Goal: Navigation & Orientation: Find specific page/section

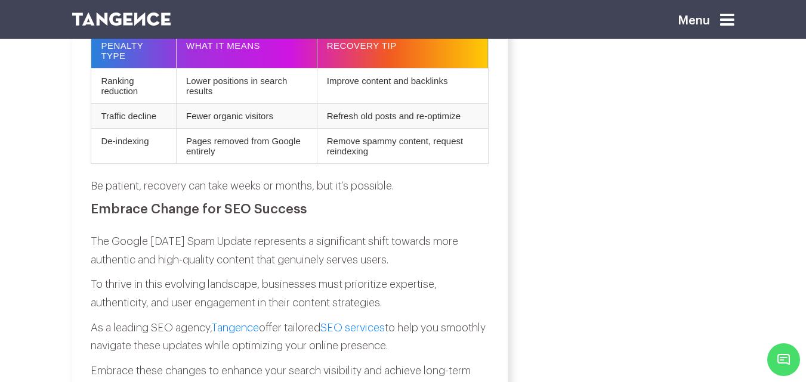
scroll to position [3420, 0]
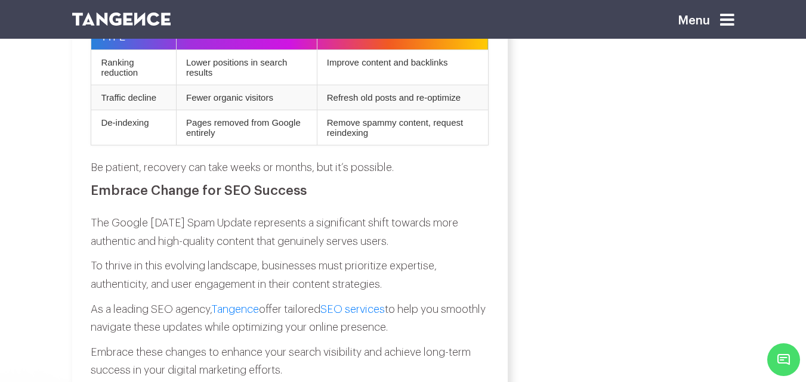
click at [143, 23] on img at bounding box center [121, 19] width 99 height 13
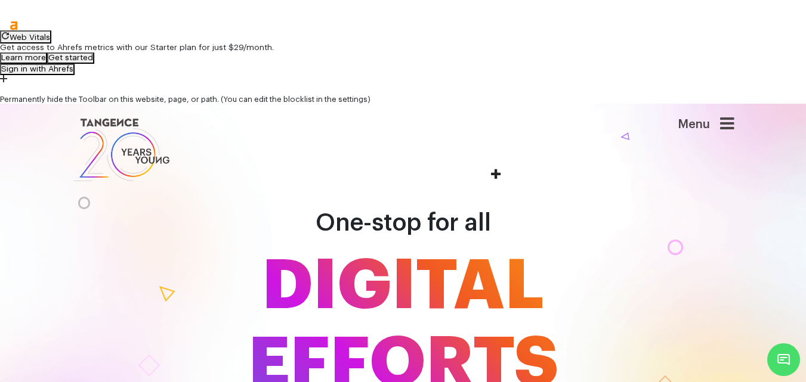
click at [795, 95] on div at bounding box center [403, 90] width 806 height 11
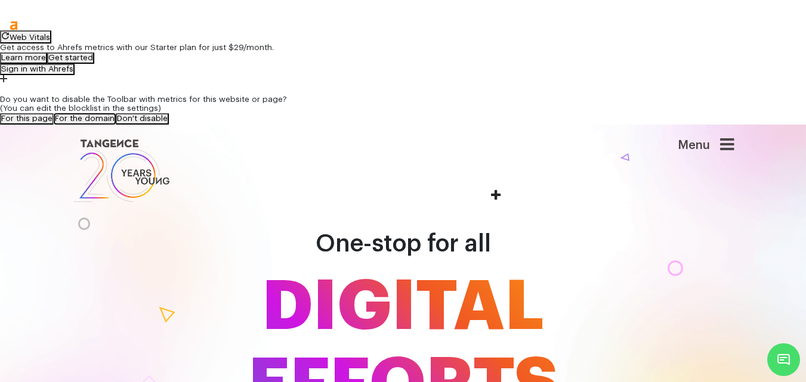
click at [116, 125] on button "For the domain" at bounding box center [85, 118] width 62 height 11
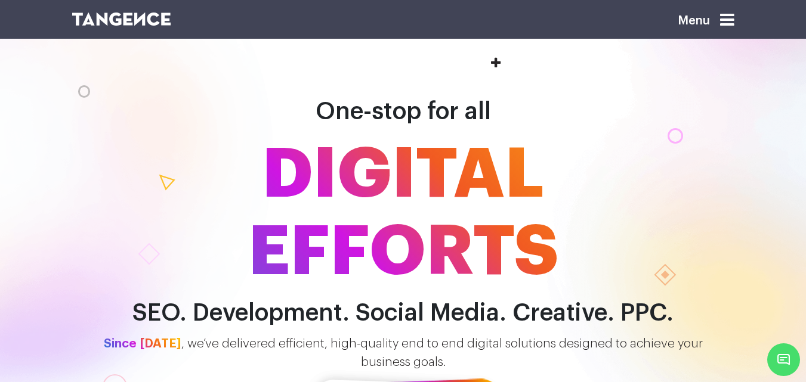
scroll to position [110, 0]
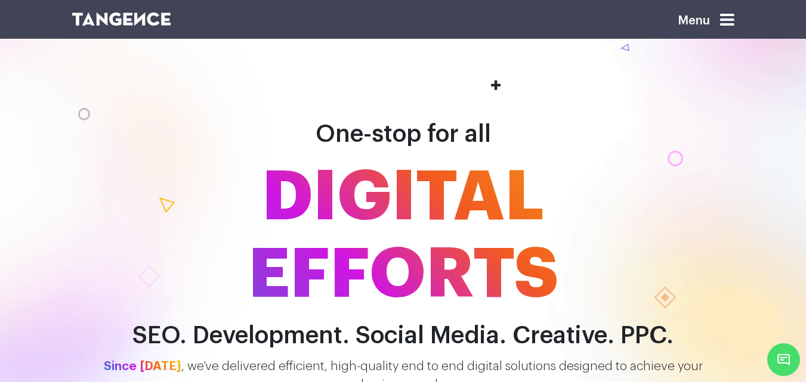
click at [735, 24] on icon at bounding box center [727, 20] width 14 height 17
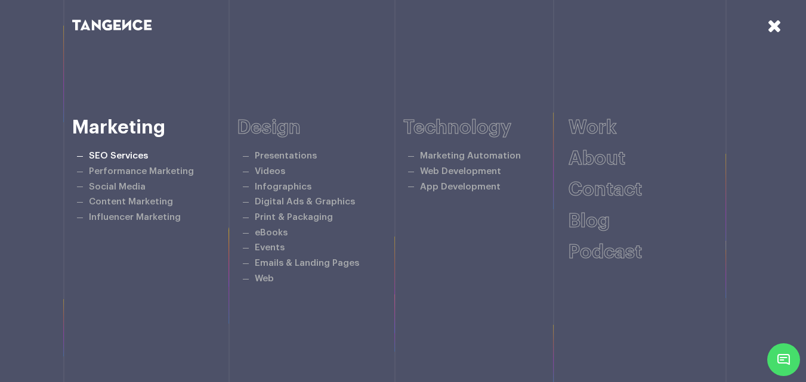
click at [103, 157] on link "SEO Services" at bounding box center [118, 156] width 59 height 9
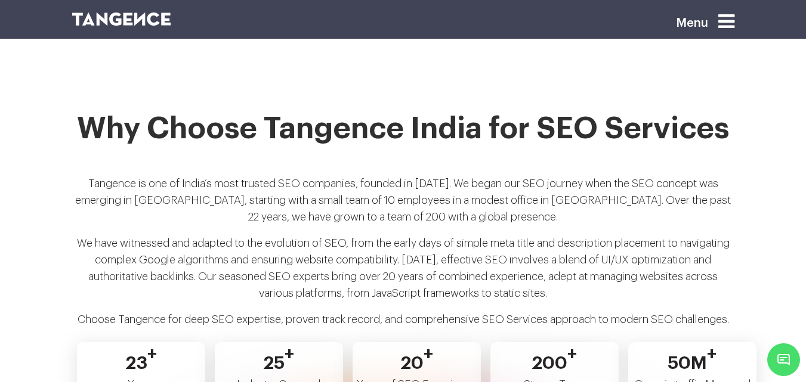
scroll to position [2196, 0]
